Goal: Information Seeking & Learning: Learn about a topic

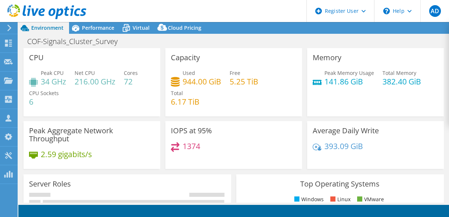
select select "EUFrankfurt"
select select "USD"
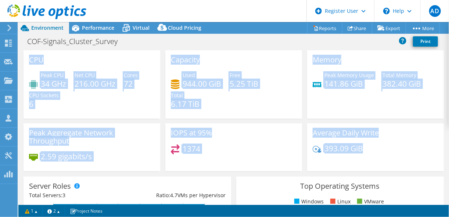
drag, startPoint x: 29, startPoint y: 59, endPoint x: 376, endPoint y: 147, distance: 357.9
click at [376, 147] on div "CPU Peak CPU 34 GHz Net CPU 216.00 GHz Cores 72 CPU Sockets 6 Capacity Used 944…" at bounding box center [234, 113] width 426 height 126
copy div "CPU Peak CPU 34 GHz Net CPU 216.00 GHz Cores 72 CPU Sockets 6 Capacity Used 944…"
click at [275, 167] on div "IOPS at 95% 1374" at bounding box center [233, 147] width 137 height 48
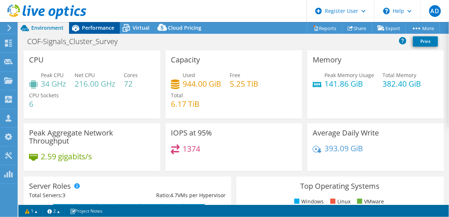
click at [108, 26] on span "Performance" at bounding box center [98, 27] width 32 height 7
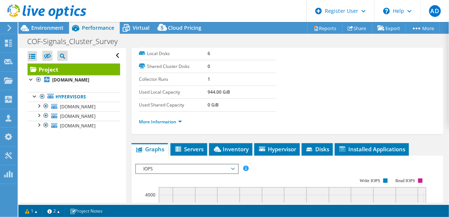
scroll to position [161, 0]
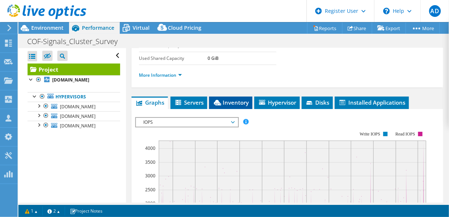
click at [241, 99] on span "Inventory" at bounding box center [231, 102] width 36 height 7
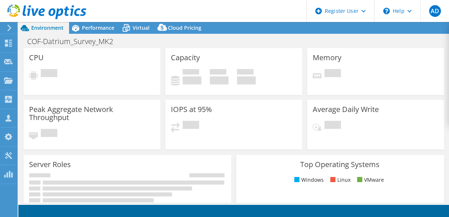
select select "EUFrankfurt"
select select "USD"
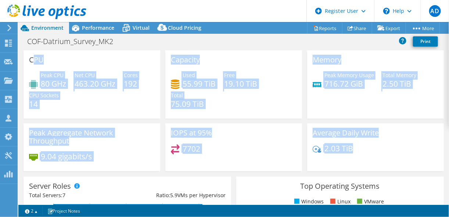
drag, startPoint x: 31, startPoint y: 59, endPoint x: 396, endPoint y: 168, distance: 380.5
click at [396, 168] on div "CPU Peak CPU 80 GHz Net CPU 463.20 GHz Cores 192 CPU Sockets 14 Capacity Used 5…" at bounding box center [234, 113] width 426 height 126
copy div "PU Peak CPU 80 GHz Net CPU 463.20 GHz Cores 192 CPU Sockets 14 Capacity Used 55…"
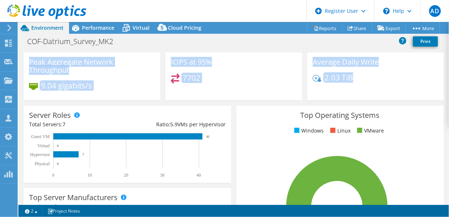
scroll to position [118, 0]
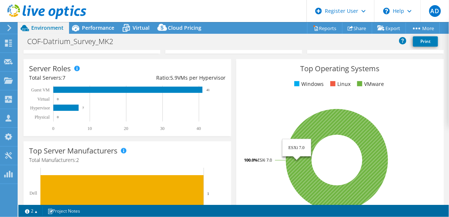
click at [377, 100] on rect at bounding box center [337, 160] width 191 height 129
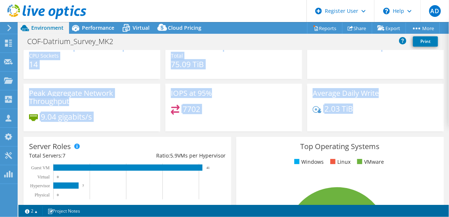
scroll to position [0, 0]
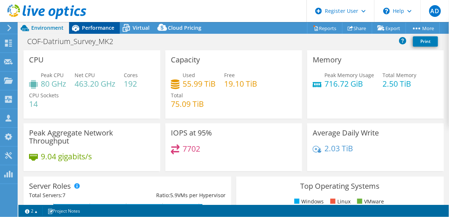
click at [80, 25] on icon at bounding box center [75, 28] width 13 height 13
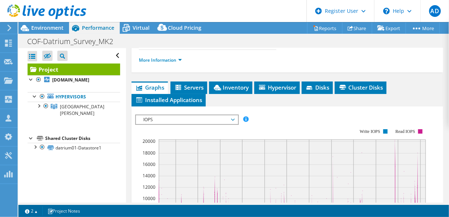
scroll to position [235, 0]
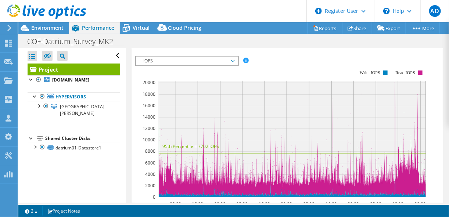
click at [423, 81] on rect at bounding box center [292, 139] width 267 height 116
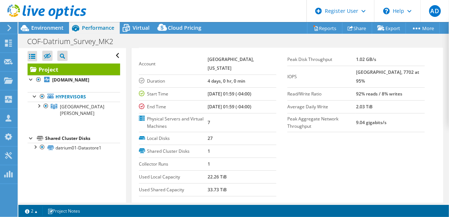
scroll to position [88, 0]
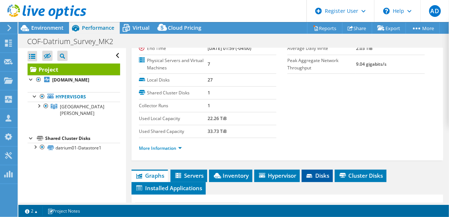
click at [314, 174] on icon at bounding box center [309, 176] width 7 height 5
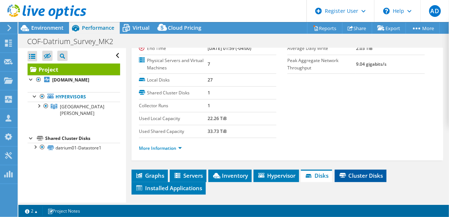
click at [365, 172] on span "Cluster Disks" at bounding box center [360, 175] width 44 height 7
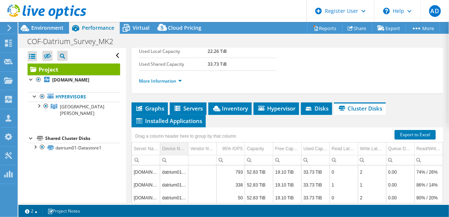
scroll to position [147, 0]
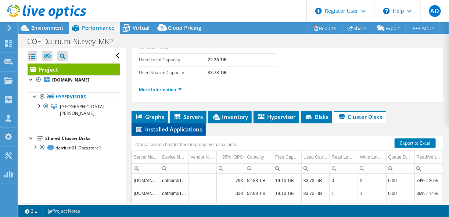
click at [164, 123] on li "Installed Applications" at bounding box center [169, 129] width 74 height 12
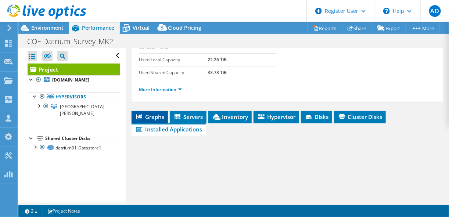
click at [164, 111] on li "Graphs" at bounding box center [150, 117] width 36 height 12
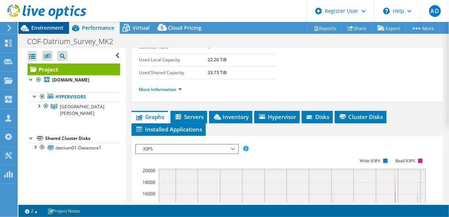
click at [57, 25] on span "Environment" at bounding box center [47, 27] width 32 height 7
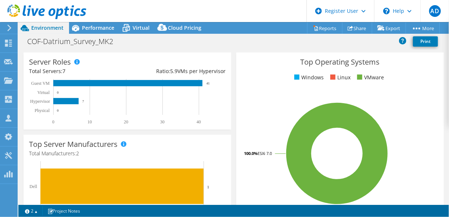
scroll to position [7, 0]
